Goal: Find specific page/section: Find specific page/section

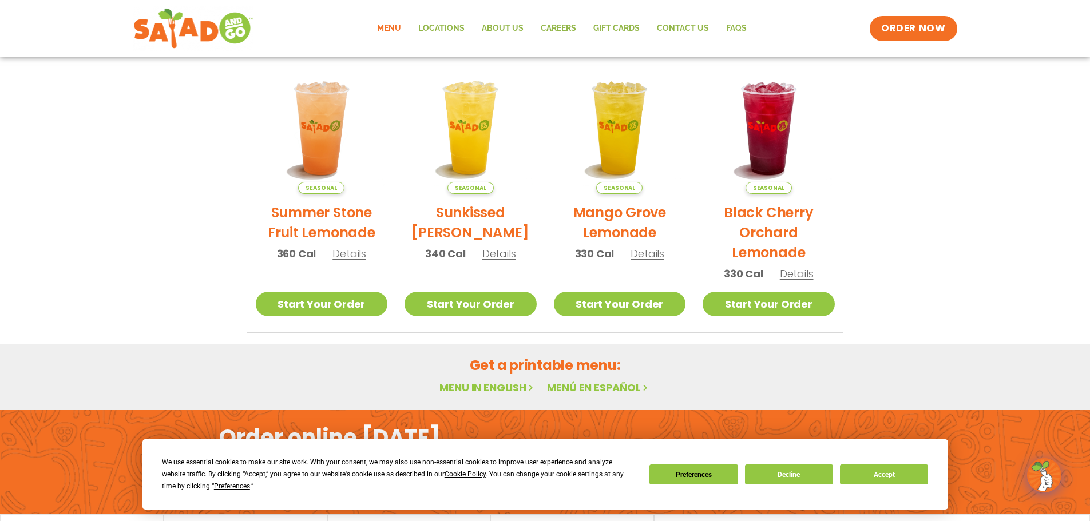
scroll to position [556, 0]
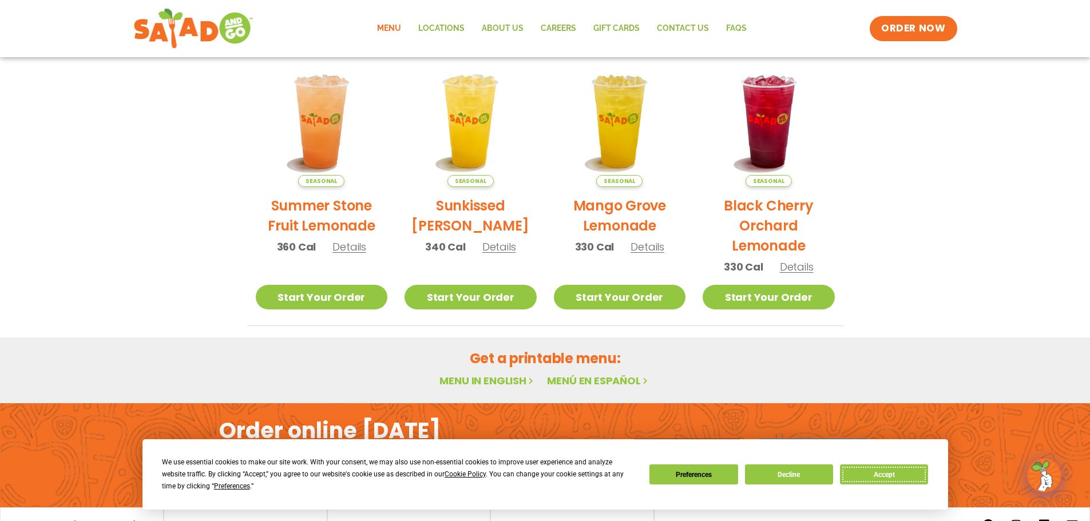
click at [861, 475] on button "Accept" at bounding box center [884, 475] width 88 height 20
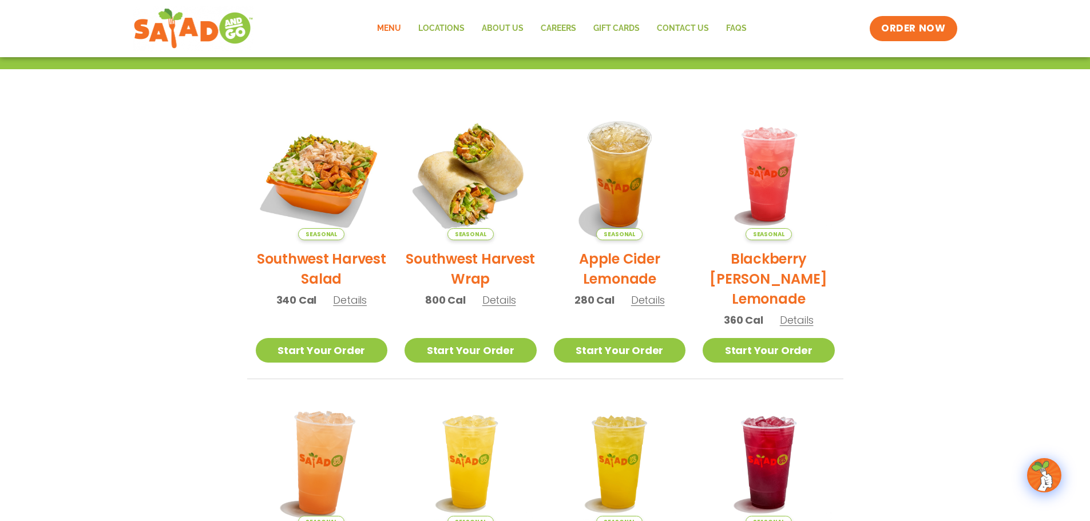
scroll to position [213, 0]
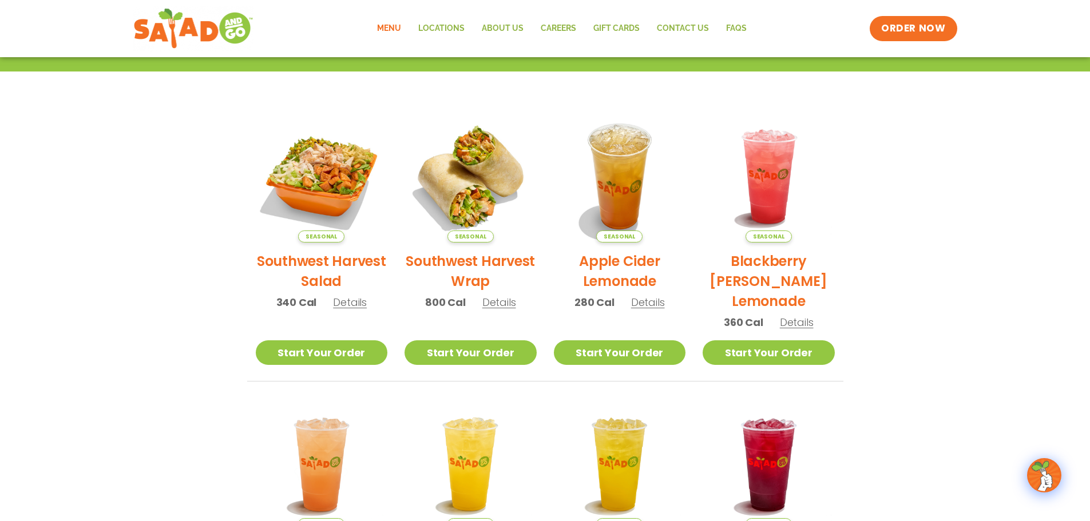
click at [395, 30] on link "Menu" at bounding box center [388, 28] width 41 height 26
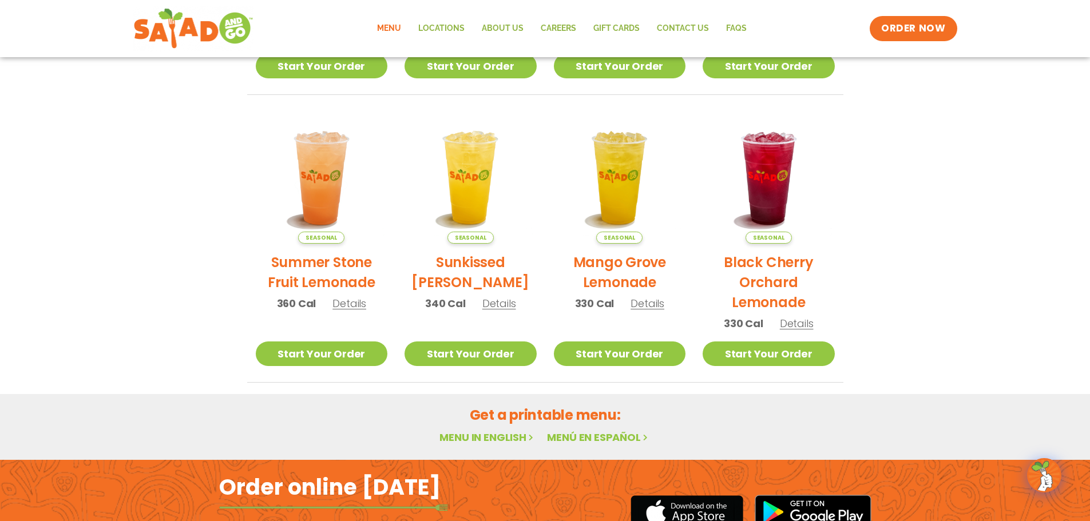
scroll to position [515, 0]
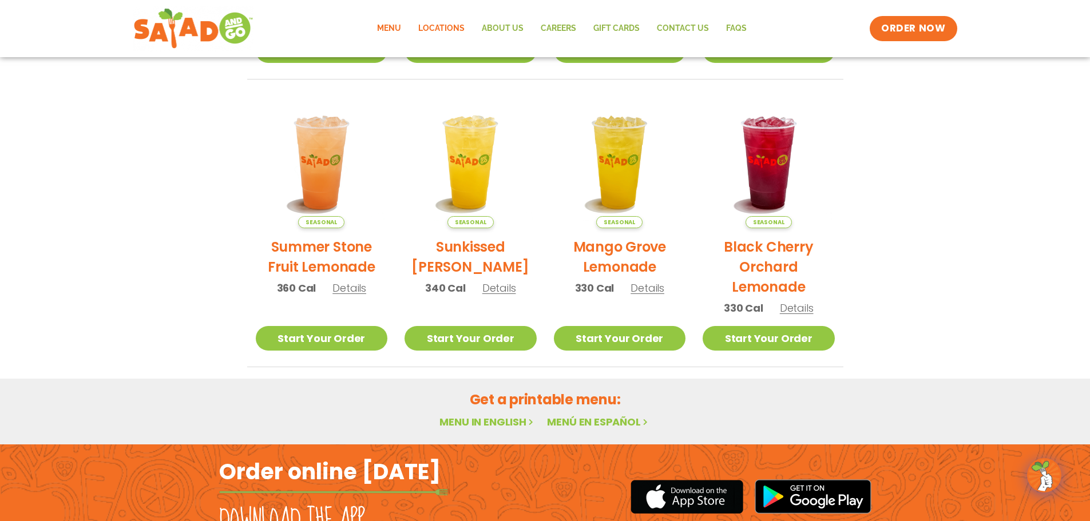
click at [442, 27] on link "Locations" at bounding box center [442, 28] width 64 height 26
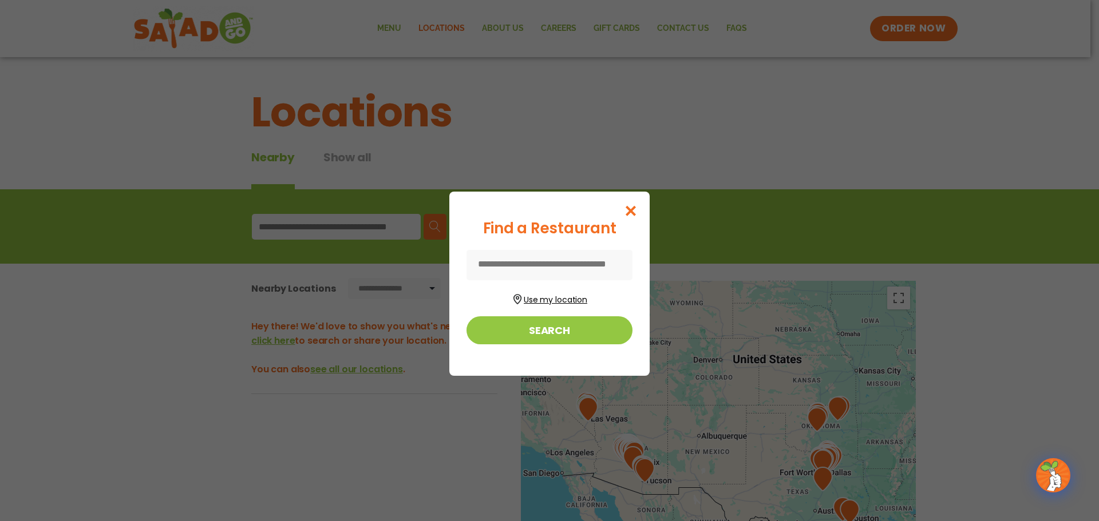
click at [540, 297] on button "Use my location" at bounding box center [549, 298] width 166 height 15
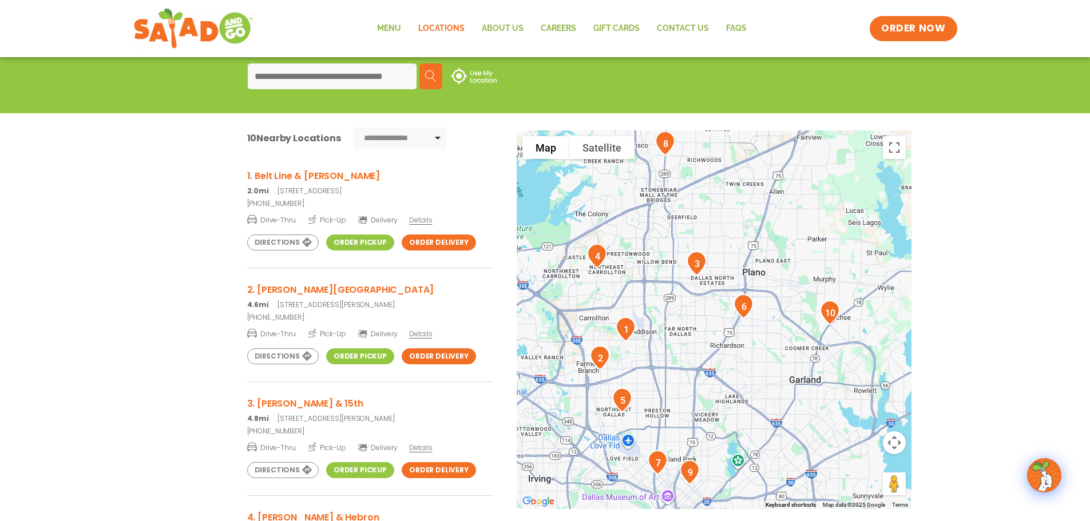
scroll to position [172, 0]
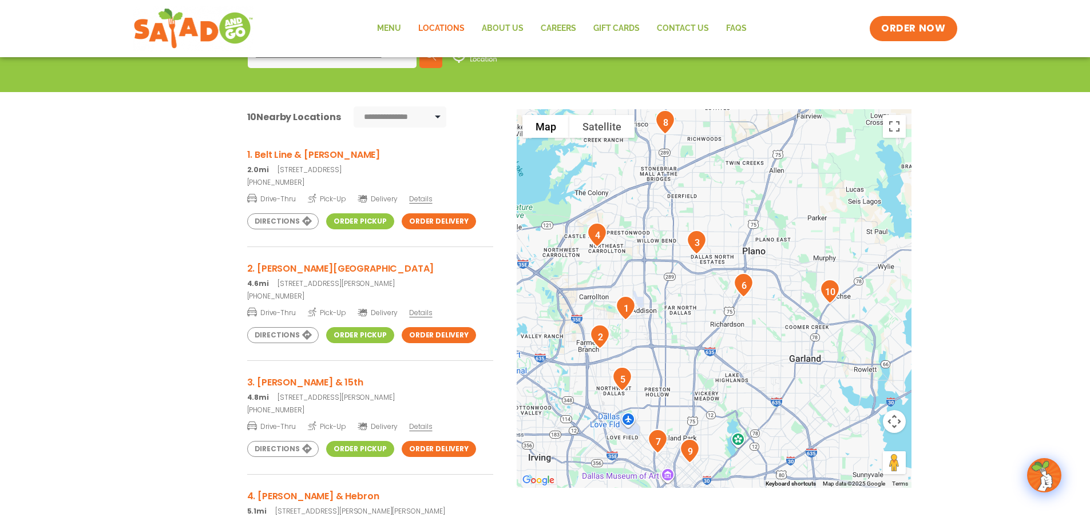
click at [359, 215] on link "Order Pickup" at bounding box center [360, 221] width 68 height 16
